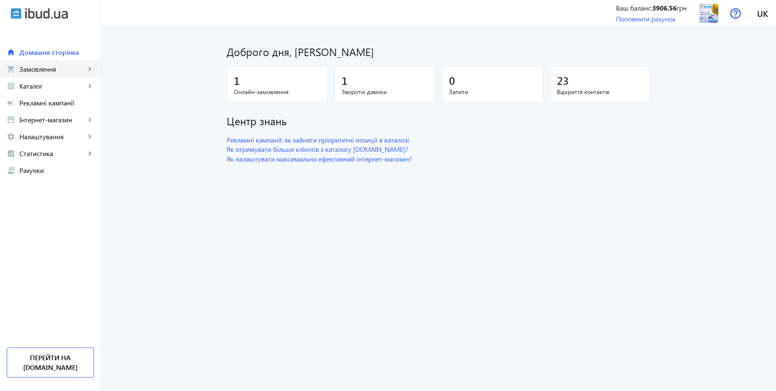
click at [46, 72] on span "Замовлення" at bounding box center [52, 69] width 66 height 8
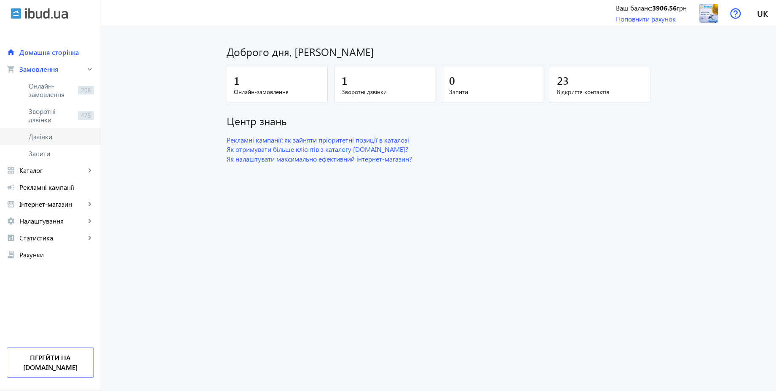
click at [40, 134] on span "Дзвінки" at bounding box center [61, 136] width 65 height 8
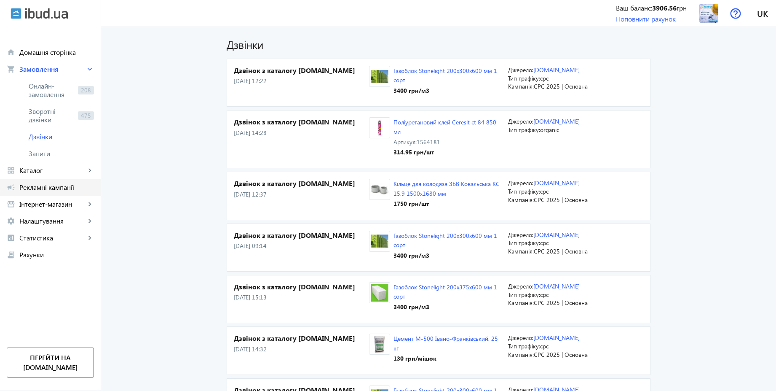
click at [65, 183] on span "Рекламні кампанії" at bounding box center [56, 187] width 75 height 8
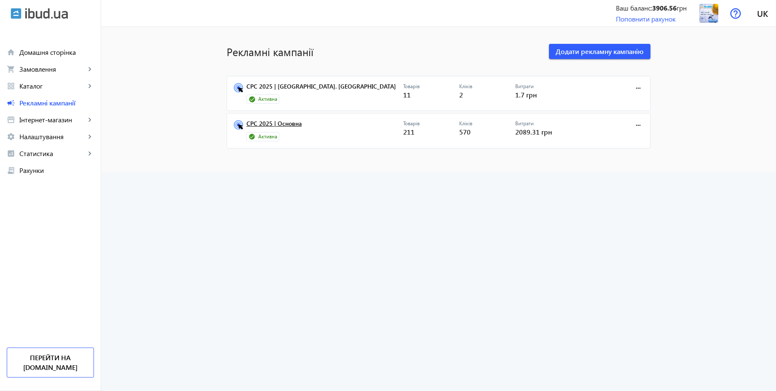
click at [289, 125] on link "CPC 2025 | Основна" at bounding box center [324, 126] width 157 height 12
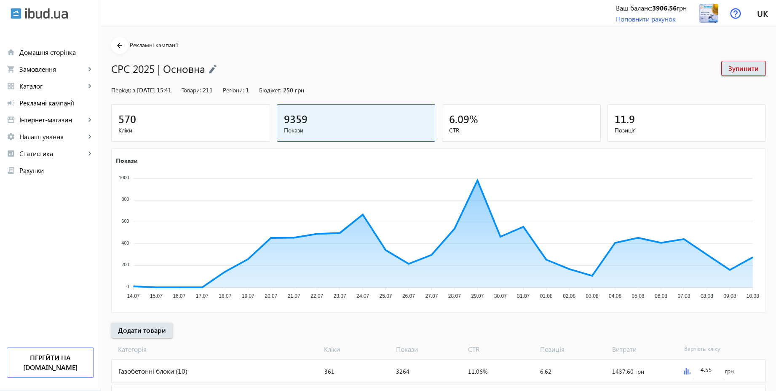
click at [179, 127] on span "Кліки" at bounding box center [190, 130] width 145 height 8
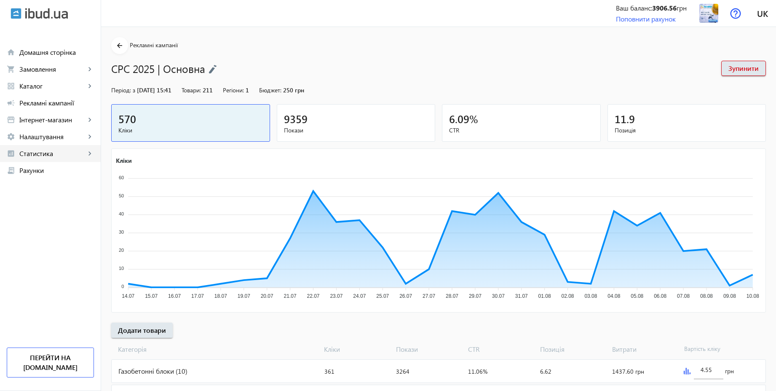
click at [52, 155] on span "Статистика" at bounding box center [52, 153] width 66 height 8
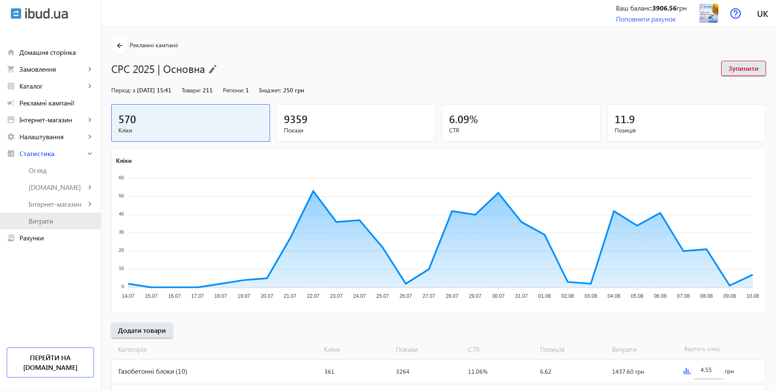
click at [47, 219] on span "Витрати" at bounding box center [61, 221] width 65 height 8
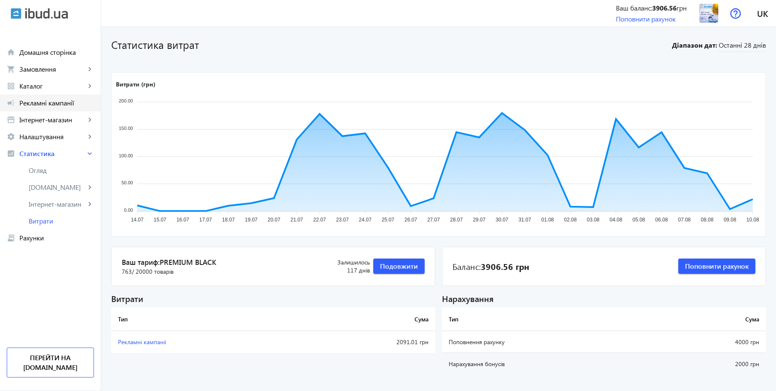
click at [52, 99] on span "Рекламні кампанії" at bounding box center [56, 103] width 75 height 8
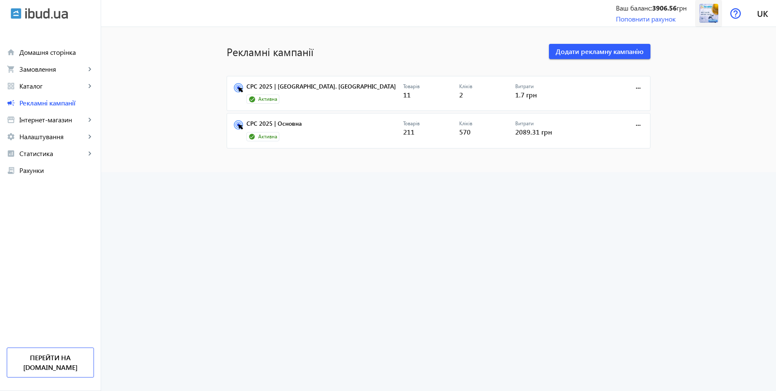
click at [699, 17] on img at bounding box center [708, 13] width 19 height 19
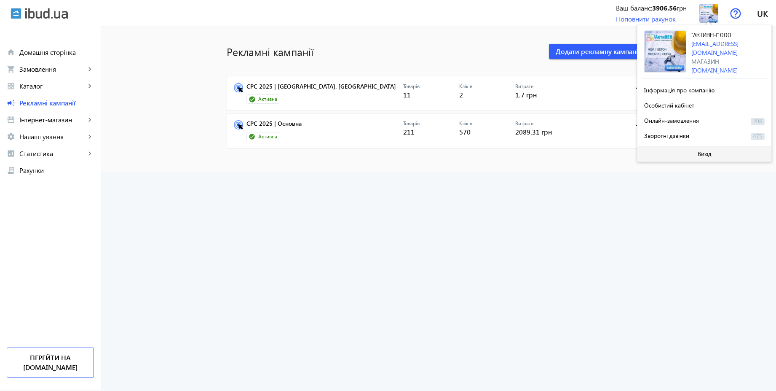
click at [703, 151] on span "Вихід" at bounding box center [705, 153] width 14 height 7
